Goal: Information Seeking & Learning: Learn about a topic

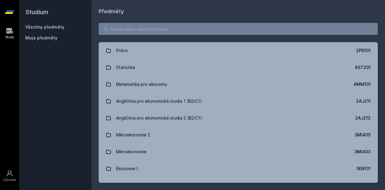
click at [134, 28] on input "search" at bounding box center [238, 29] width 279 height 12
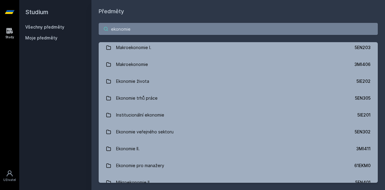
scroll to position [310, 0]
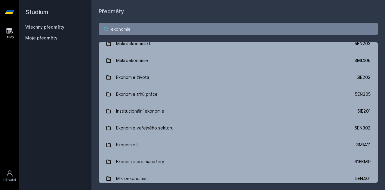
type input "ekonomie"
click at [123, 140] on div "Ekonomie II." at bounding box center [127, 145] width 23 height 12
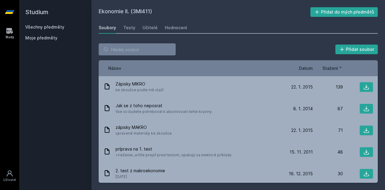
click at [181, 26] on div "Hodnocení" at bounding box center [176, 28] width 22 height 6
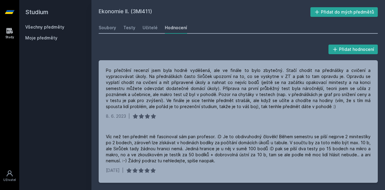
click at [113, 27] on div "Soubory" at bounding box center [107, 28] width 17 height 6
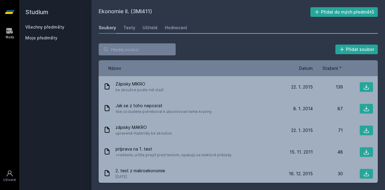
click at [130, 28] on div "Testy" at bounding box center [129, 28] width 12 height 6
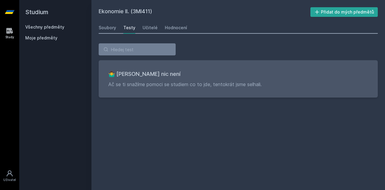
click at [117, 28] on div "Soubory Testy Učitelé Hodnocení" at bounding box center [238, 28] width 279 height 12
click at [148, 29] on div "Učitelé" at bounding box center [149, 28] width 15 height 6
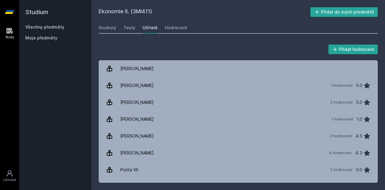
scroll to position [63, 0]
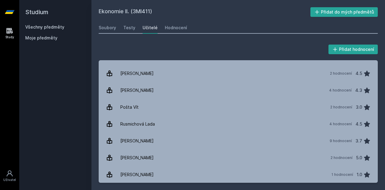
click at [142, 142] on div "[PERSON_NAME]" at bounding box center [136, 141] width 33 height 12
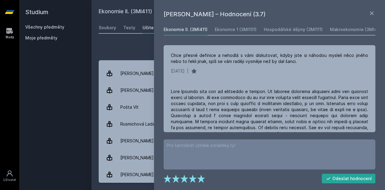
click at [370, 15] on icon at bounding box center [371, 13] width 7 height 7
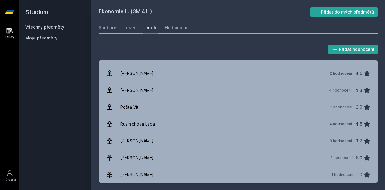
click at [106, 26] on div "Soubory" at bounding box center [107, 28] width 17 height 6
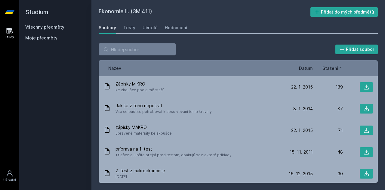
click at [106, 26] on div "Soubory" at bounding box center [107, 28] width 17 height 6
click at [308, 66] on span "Datum" at bounding box center [306, 68] width 14 height 6
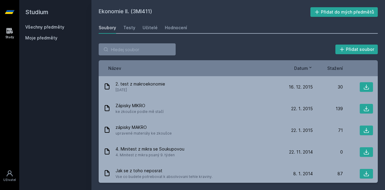
click at [363, 87] on icon at bounding box center [366, 87] width 6 height 6
click at [359, 108] on button at bounding box center [365, 109] width 13 height 10
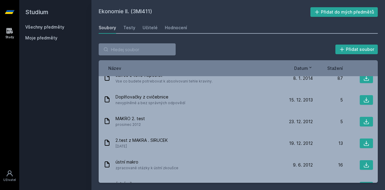
scroll to position [81, 0]
